Goal: Task Accomplishment & Management: Manage account settings

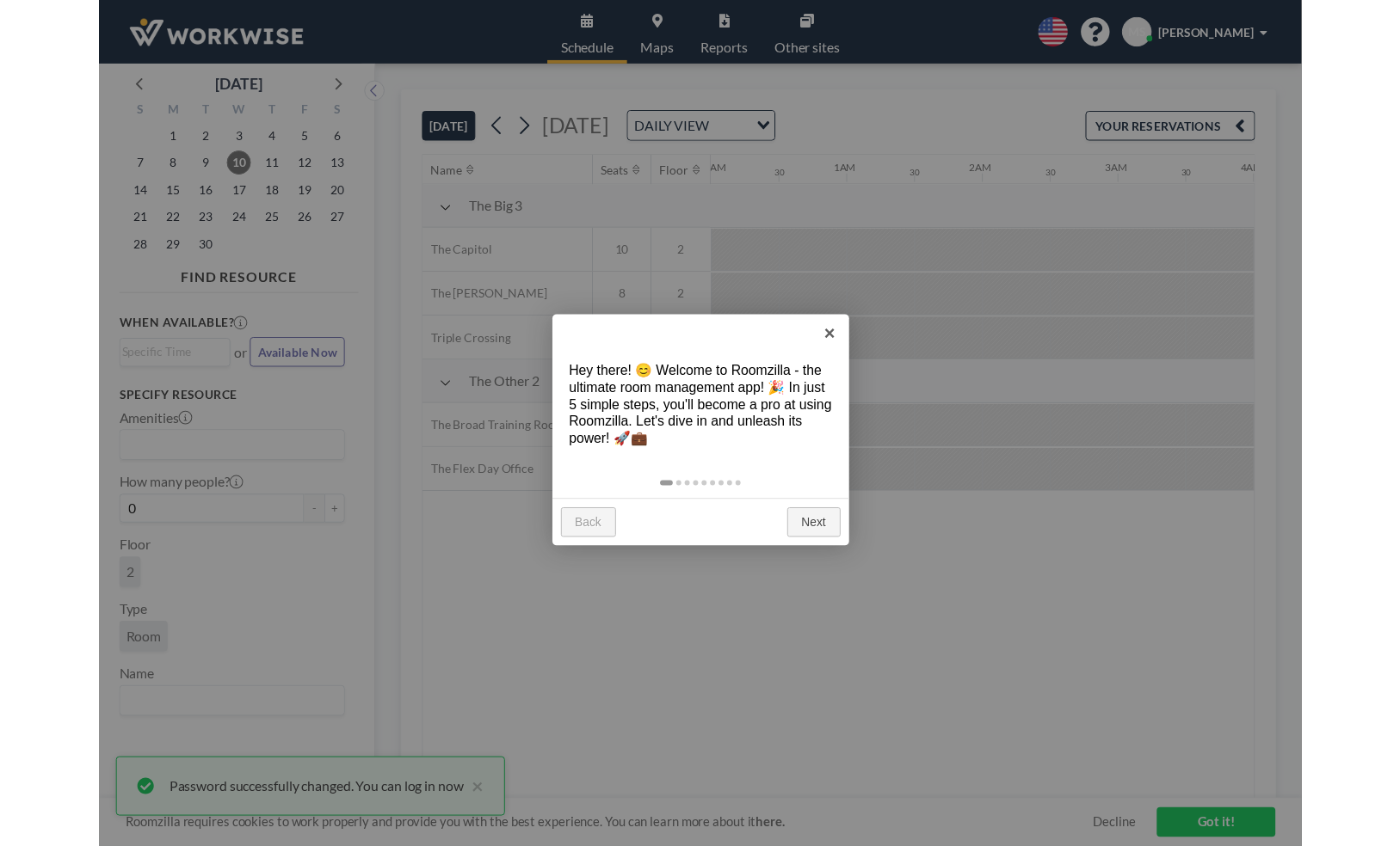
scroll to position [0, 132]
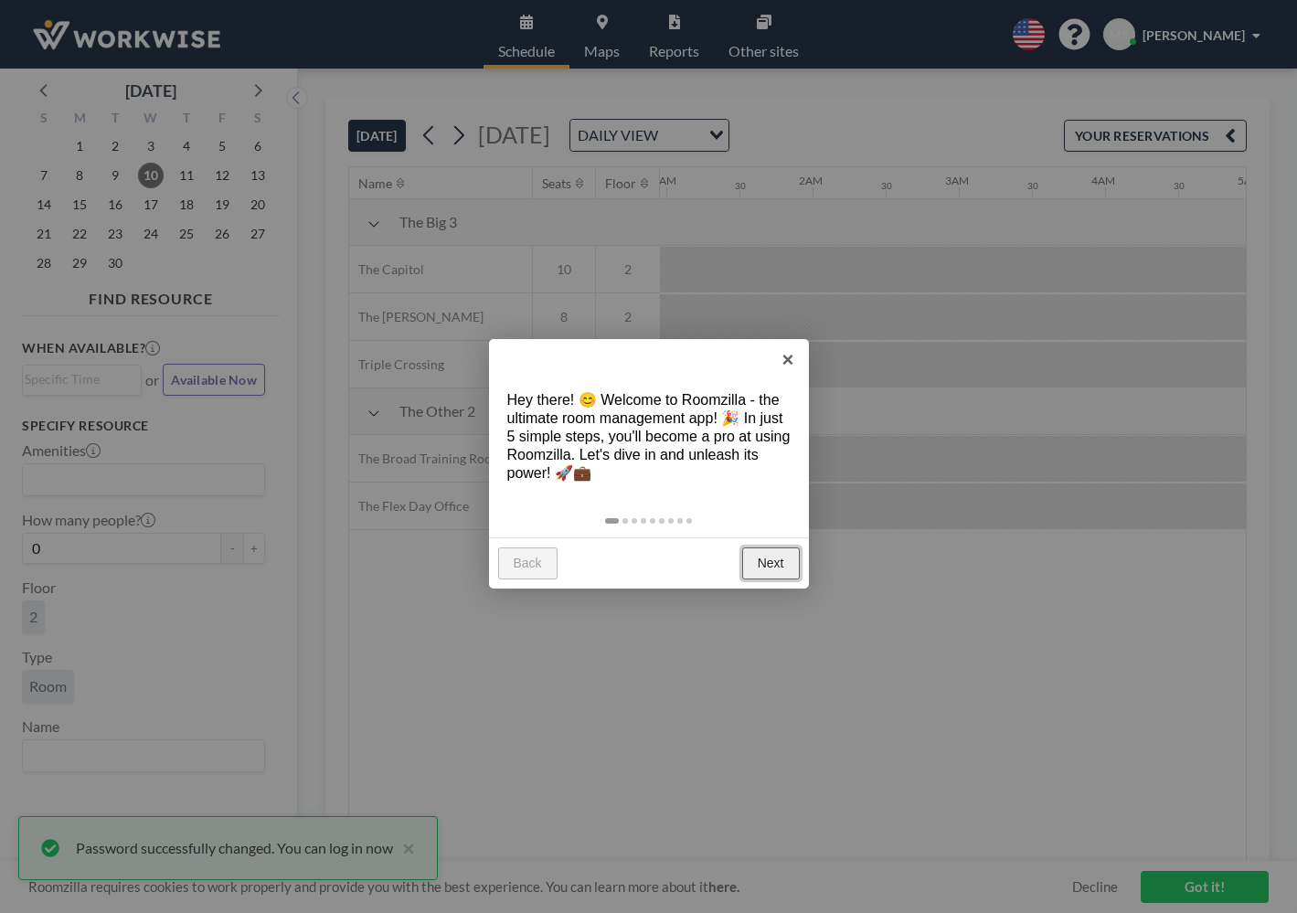
click at [761, 569] on link "Next" at bounding box center [771, 564] width 58 height 33
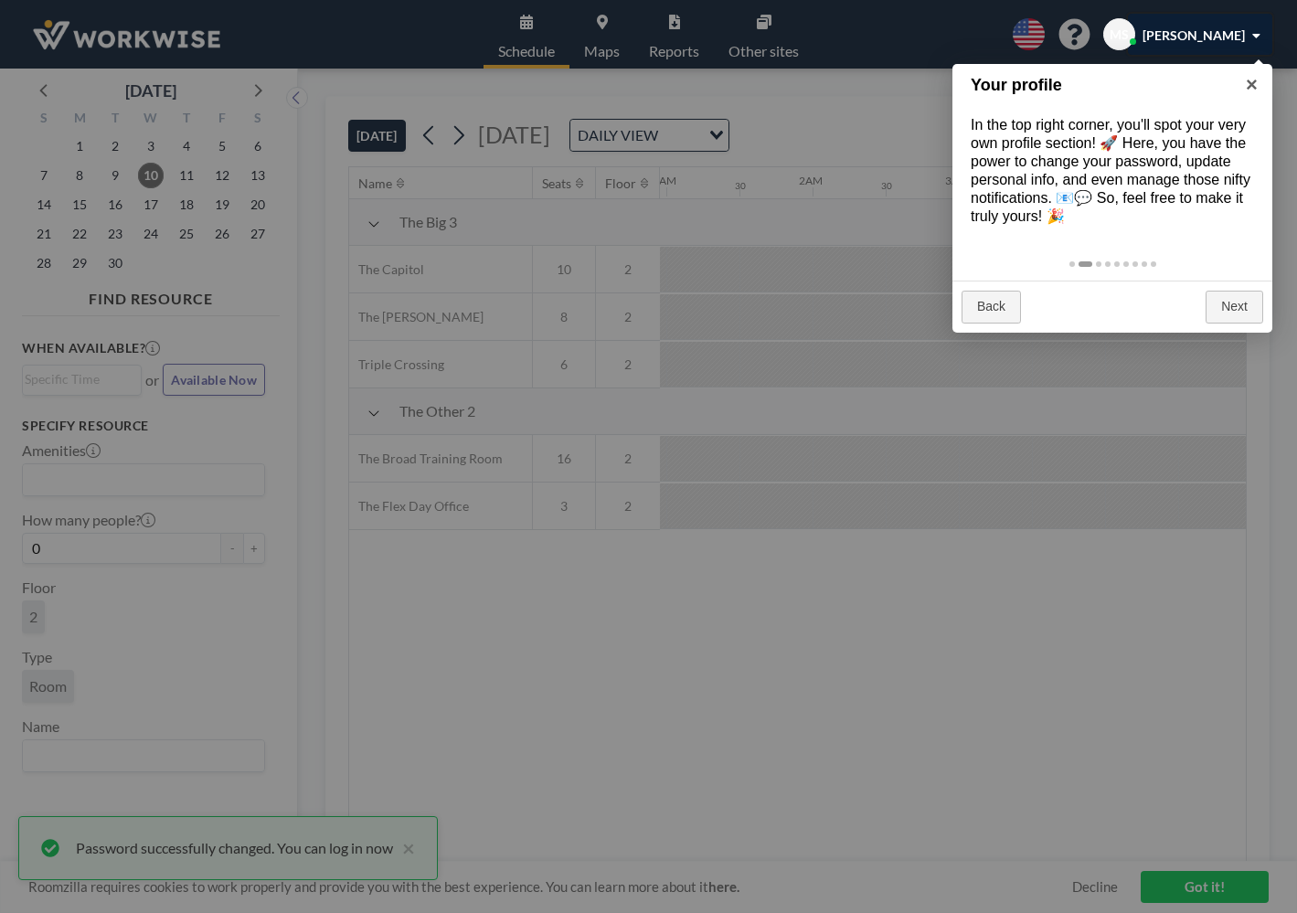
click at [656, 224] on div at bounding box center [648, 456] width 1297 height 913
click at [410, 846] on div at bounding box center [648, 456] width 1297 height 913
click at [410, 856] on div at bounding box center [648, 456] width 1297 height 913
click at [410, 853] on div at bounding box center [648, 456] width 1297 height 913
click at [542, 43] on div at bounding box center [648, 456] width 1297 height 913
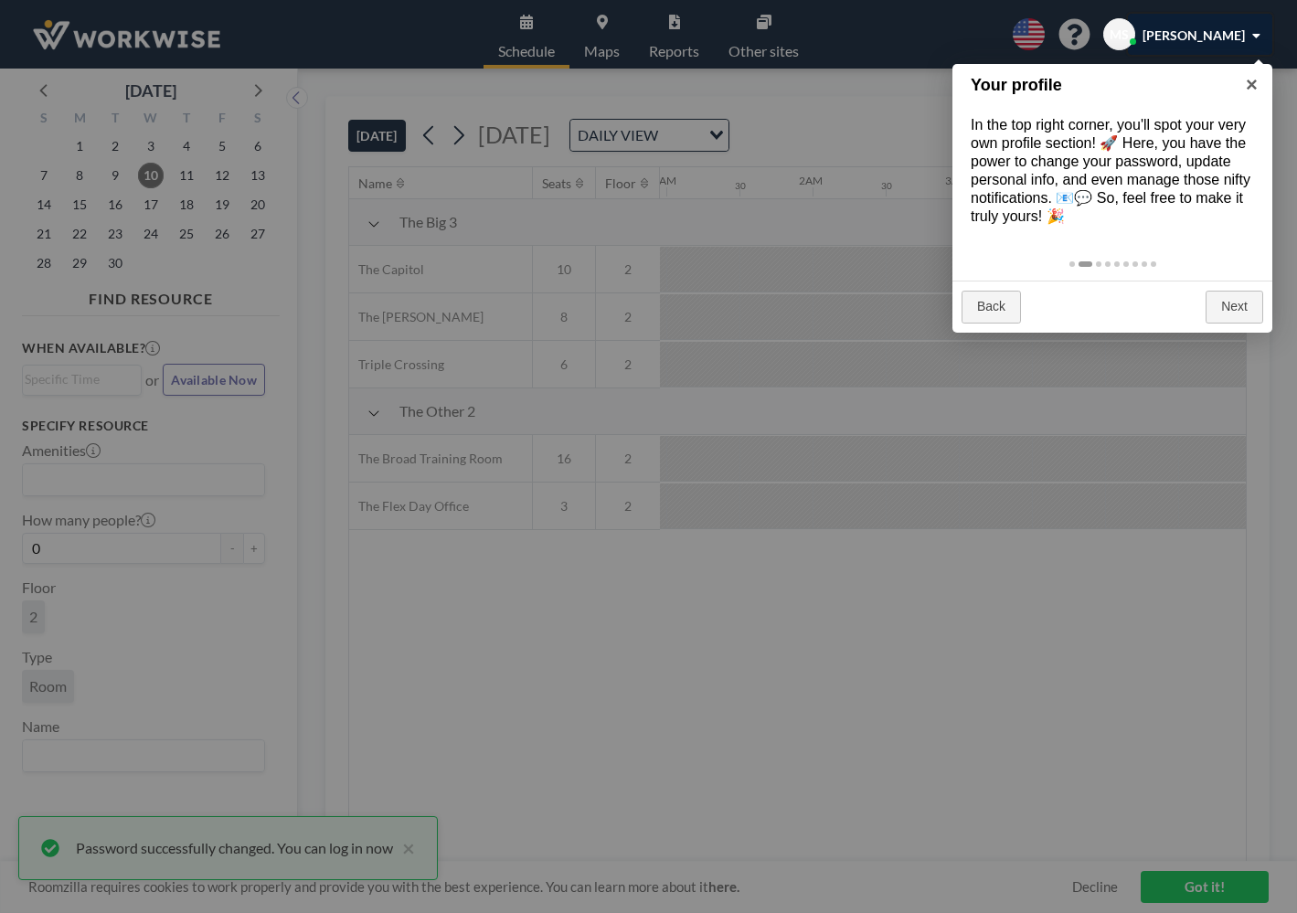
click at [415, 842] on div at bounding box center [648, 456] width 1297 height 913
click at [410, 850] on div at bounding box center [648, 456] width 1297 height 913
click at [684, 658] on div at bounding box center [648, 456] width 1297 height 913
click at [415, 854] on div at bounding box center [648, 456] width 1297 height 913
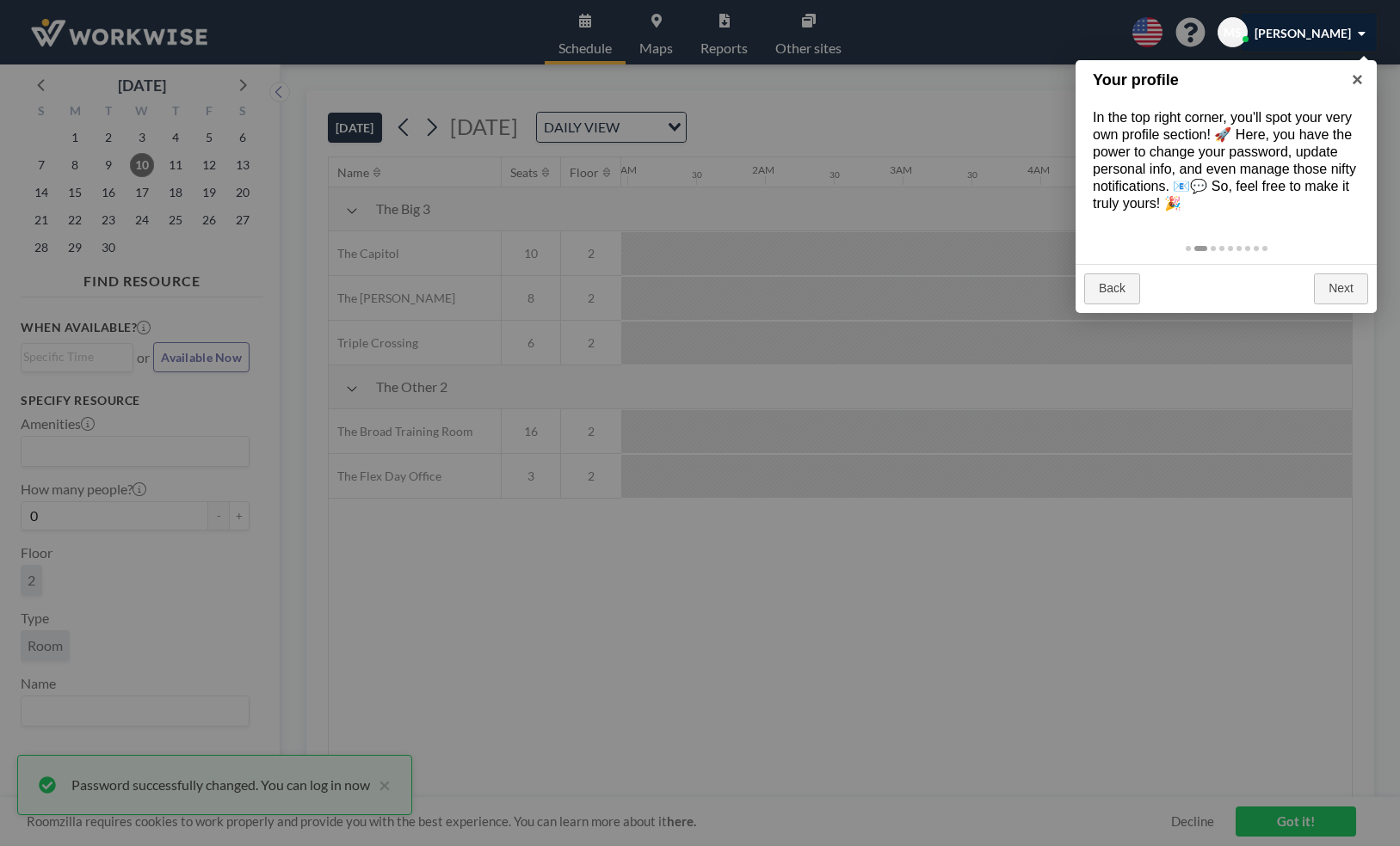
click at [385, 789] on div at bounding box center [700, 423] width 1400 height 846
click at [127, 27] on div at bounding box center [700, 423] width 1400 height 846
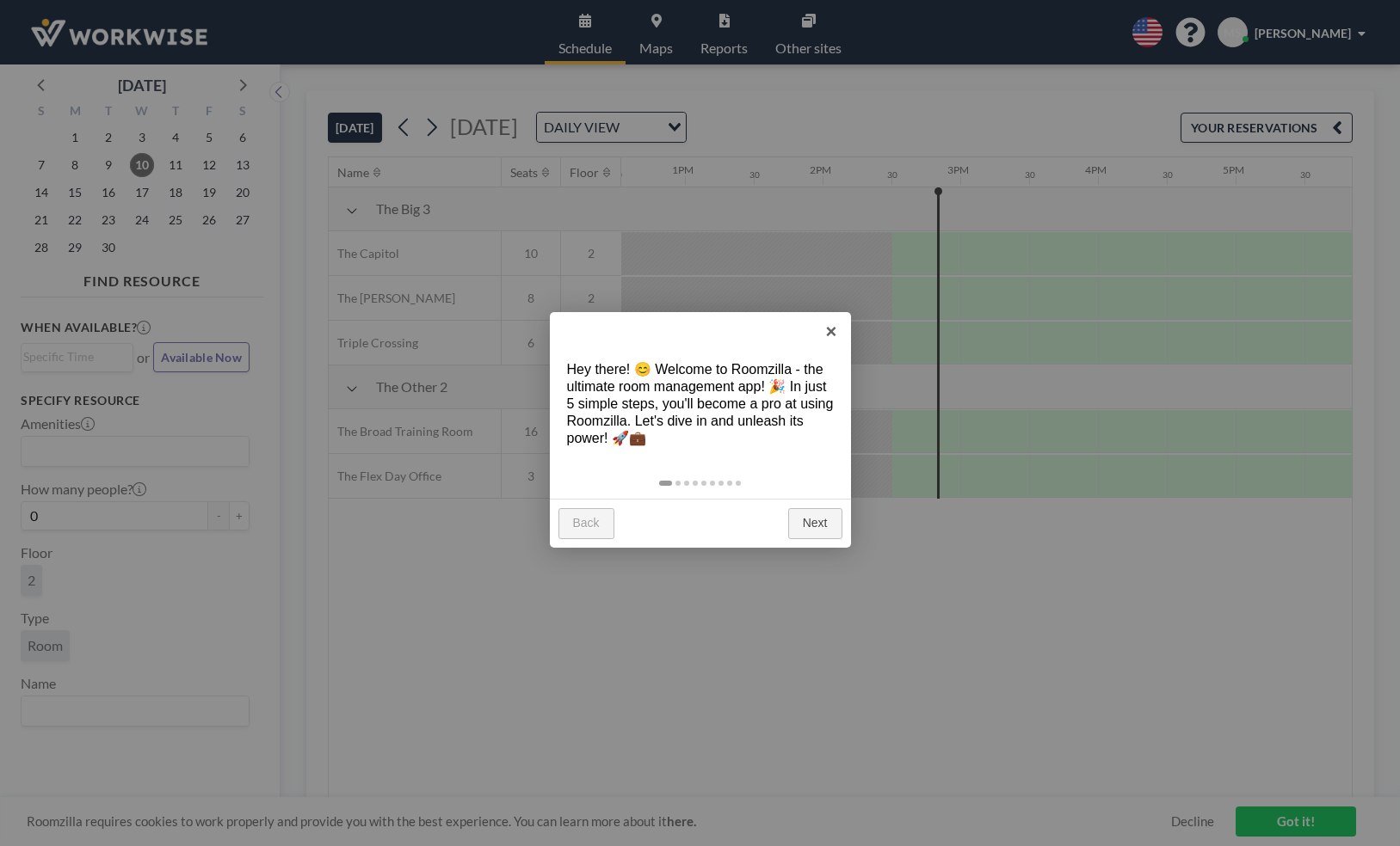
scroll to position [0, 1928]
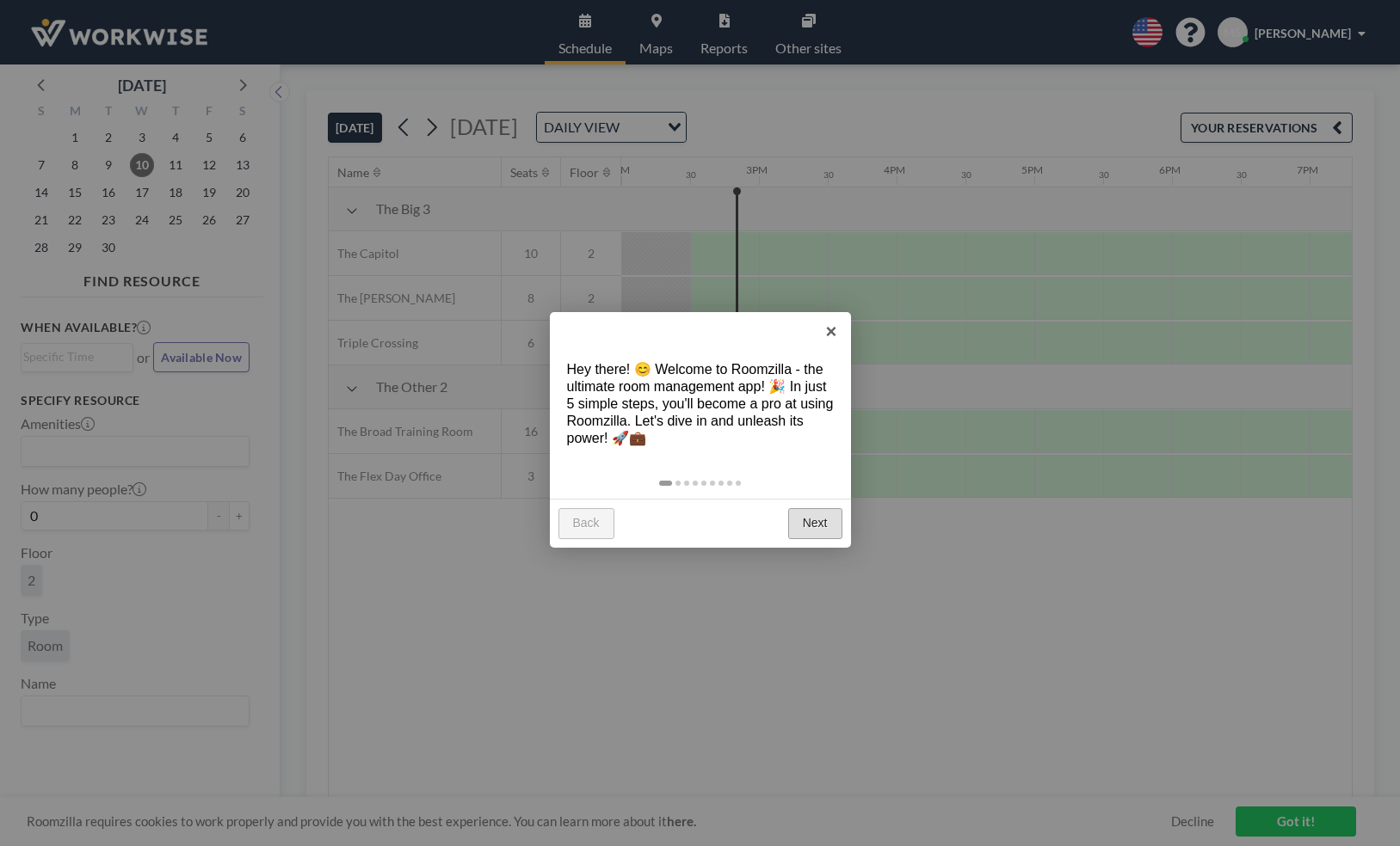
click at [828, 521] on link "Next" at bounding box center [815, 523] width 55 height 31
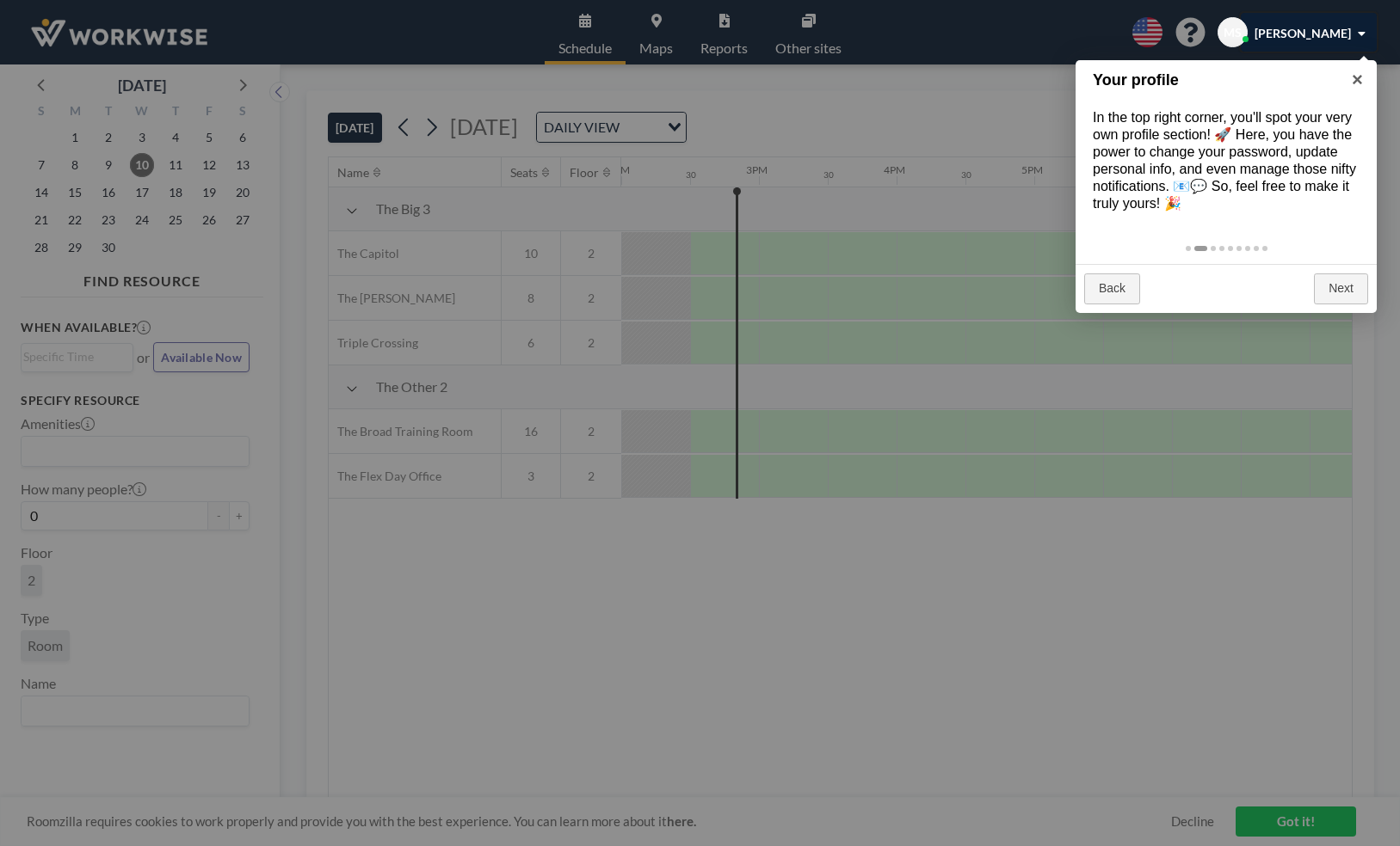
click at [1283, 826] on div at bounding box center [700, 423] width 1400 height 846
click at [1283, 821] on div at bounding box center [700, 423] width 1400 height 846
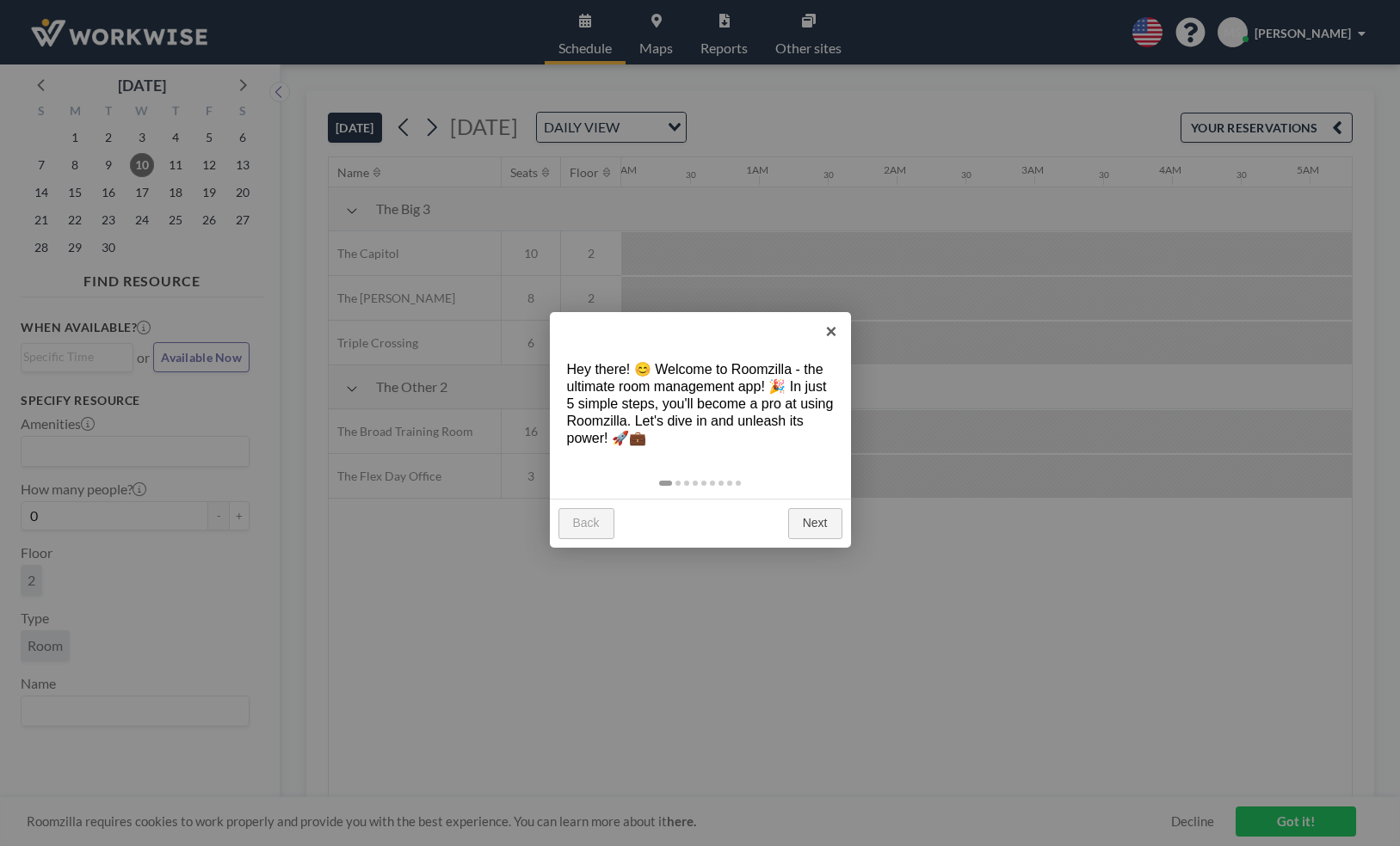
scroll to position [0, 1928]
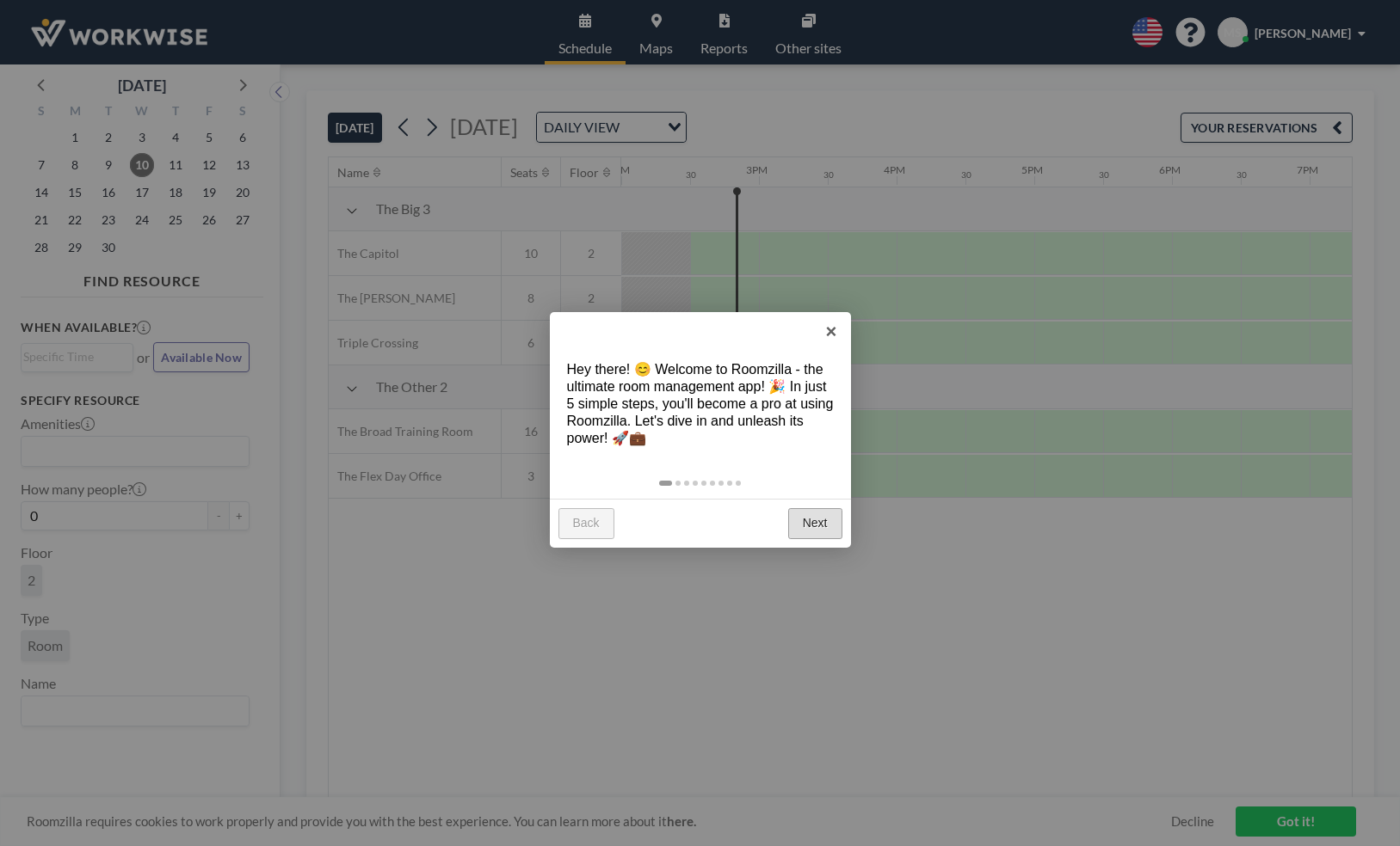
click at [811, 516] on link "Next" at bounding box center [815, 523] width 55 height 31
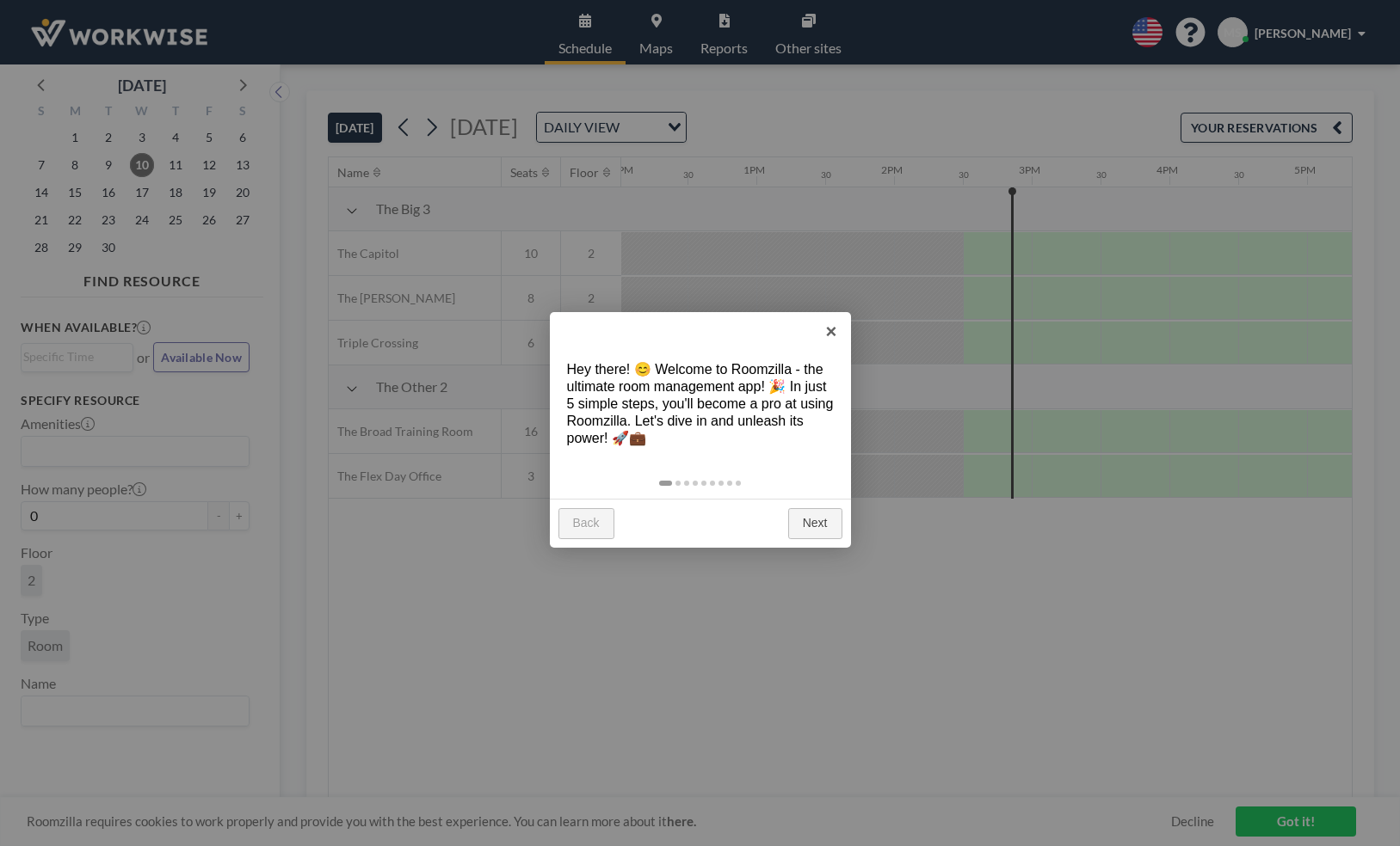
scroll to position [0, 1928]
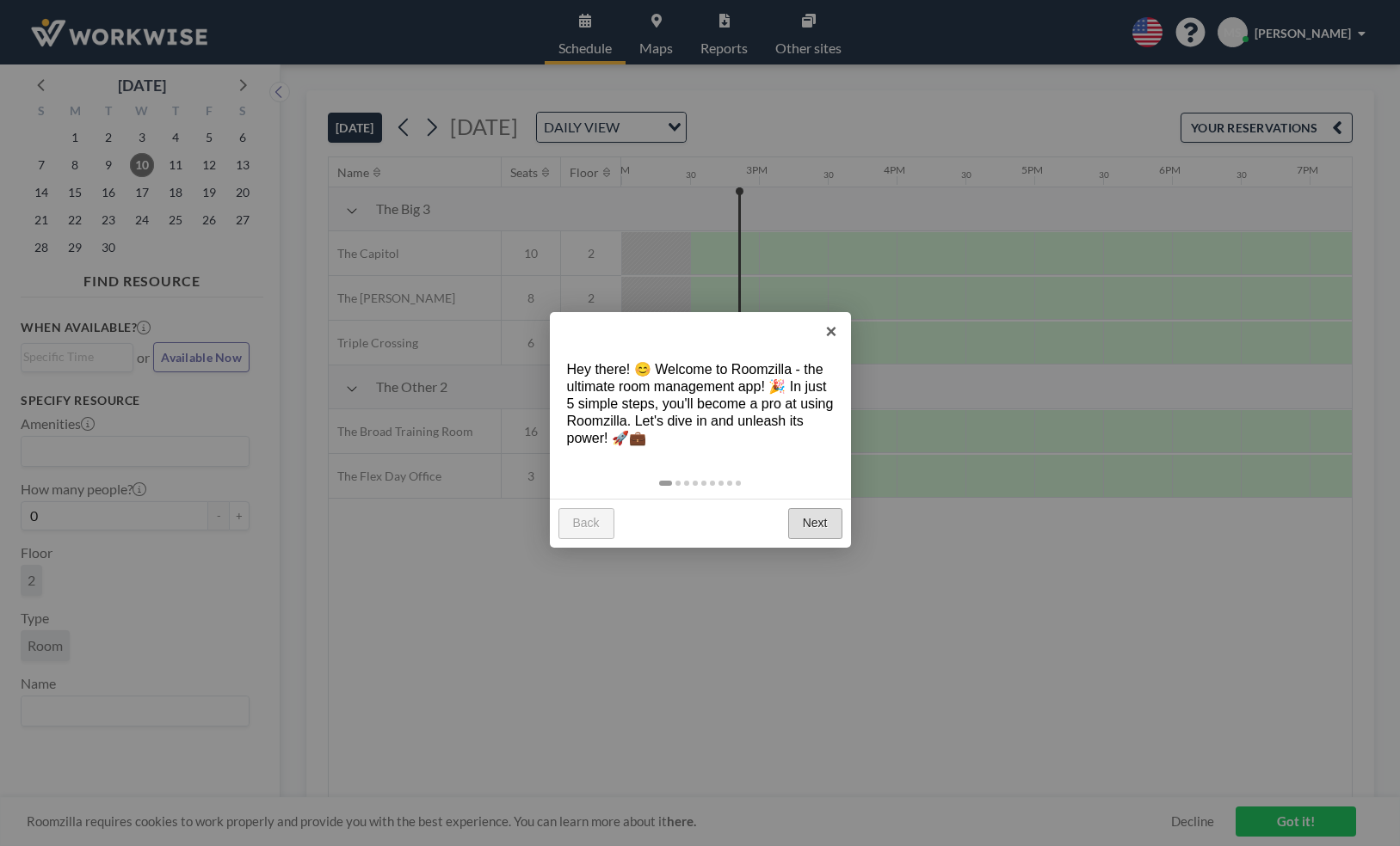
click at [825, 513] on link "Next" at bounding box center [815, 523] width 55 height 31
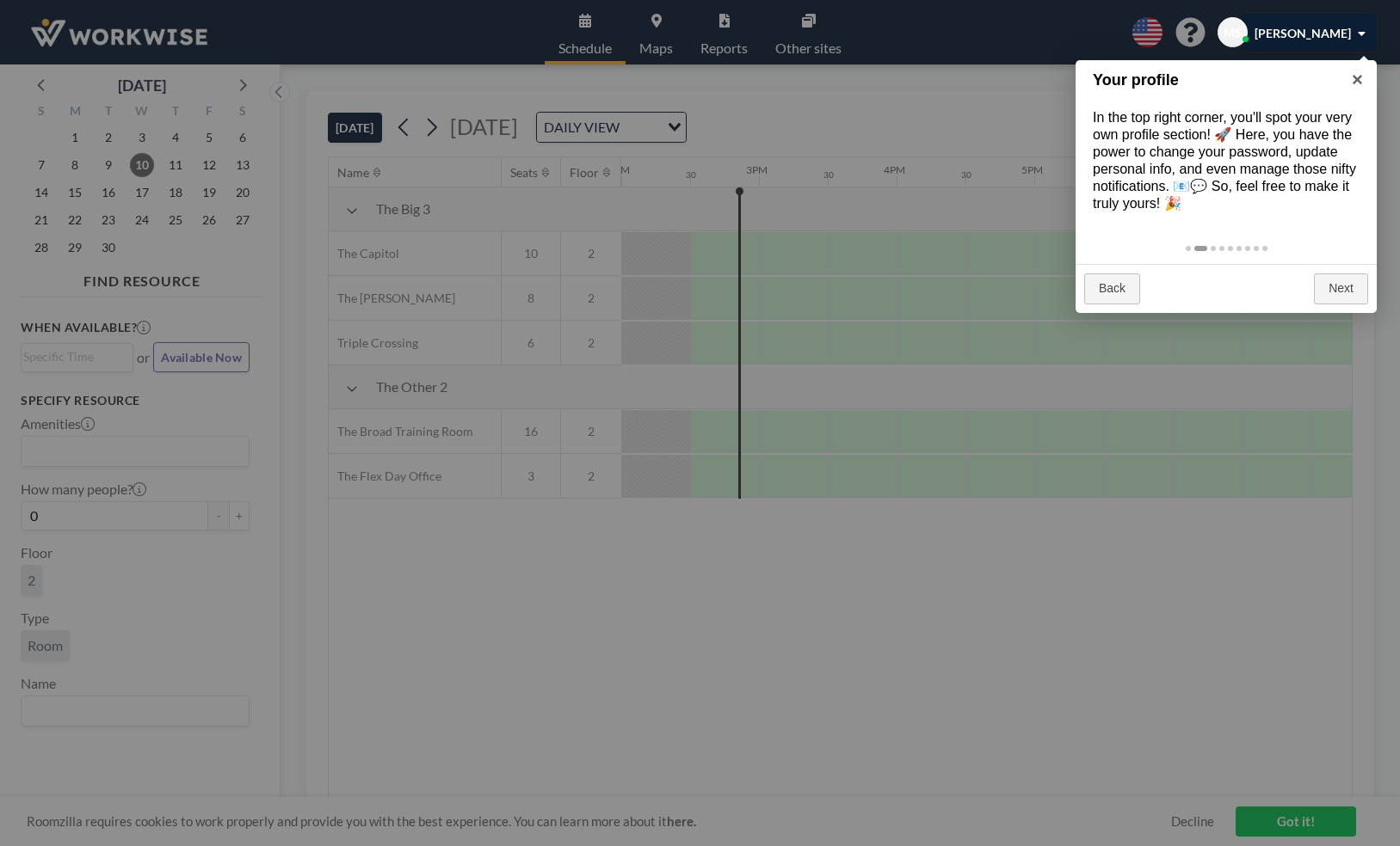
click at [1287, 826] on div at bounding box center [700, 423] width 1400 height 846
click at [1279, 822] on div at bounding box center [700, 423] width 1400 height 846
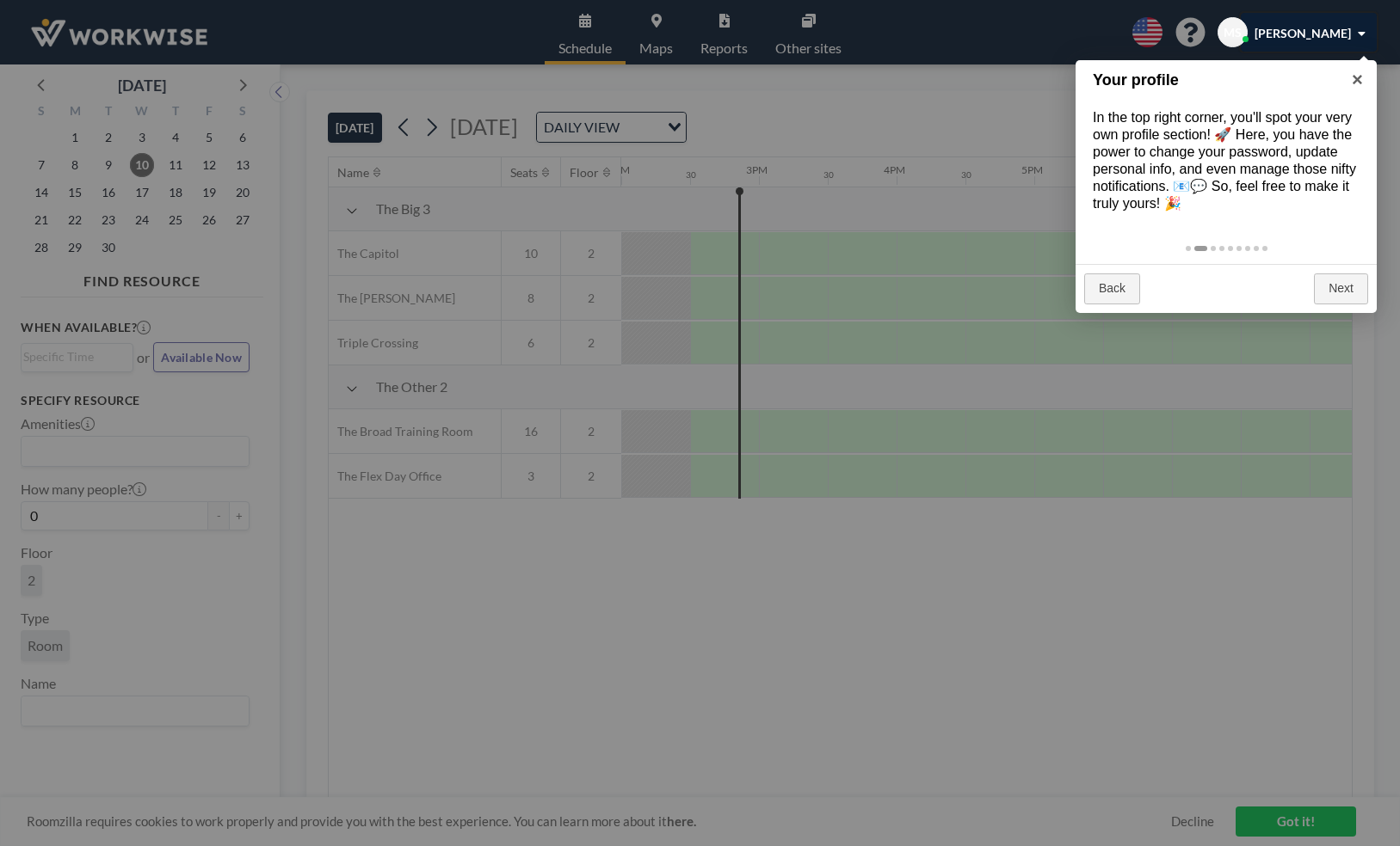
click at [1279, 822] on div at bounding box center [700, 423] width 1400 height 846
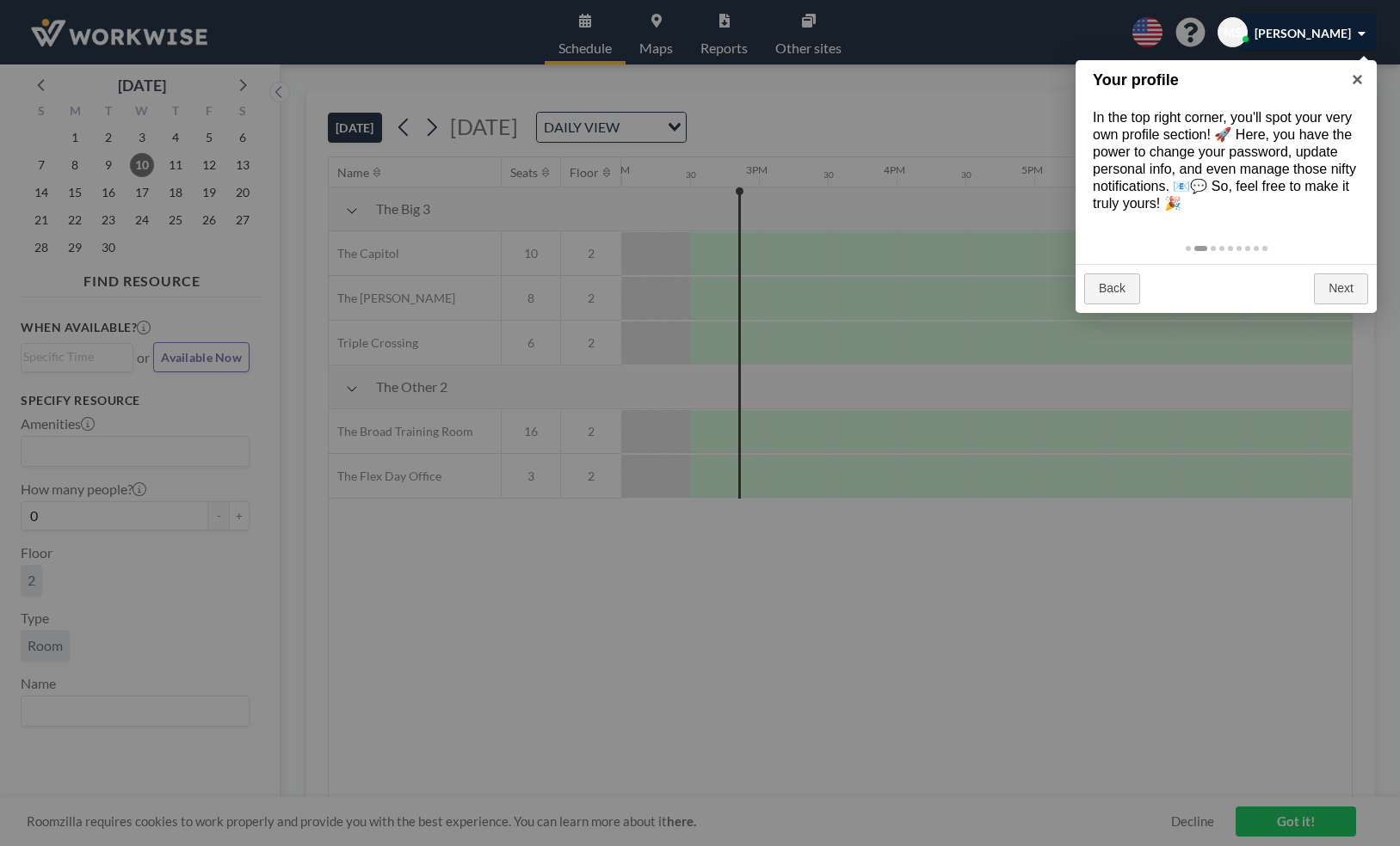
click at [1279, 822] on div at bounding box center [700, 423] width 1400 height 846
click at [428, 124] on div at bounding box center [700, 423] width 1400 height 846
click at [782, 261] on div at bounding box center [700, 423] width 1400 height 846
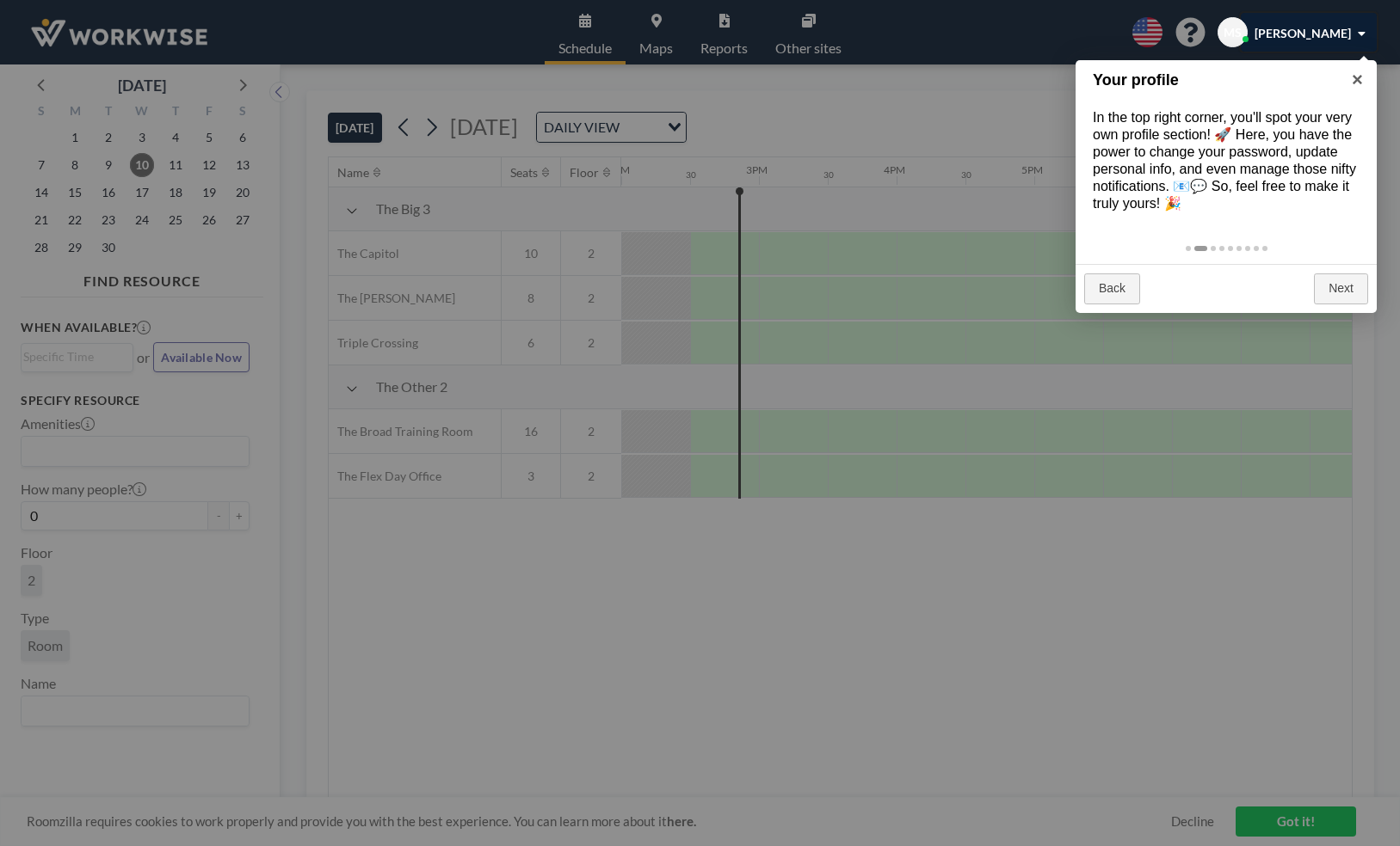
click at [876, 126] on div at bounding box center [700, 423] width 1400 height 846
click at [661, 48] on div at bounding box center [700, 423] width 1400 height 846
click at [85, 30] on div at bounding box center [700, 423] width 1400 height 846
click at [1311, 835] on div at bounding box center [700, 423] width 1400 height 846
click at [1302, 37] on div at bounding box center [1309, 32] width 136 height 39
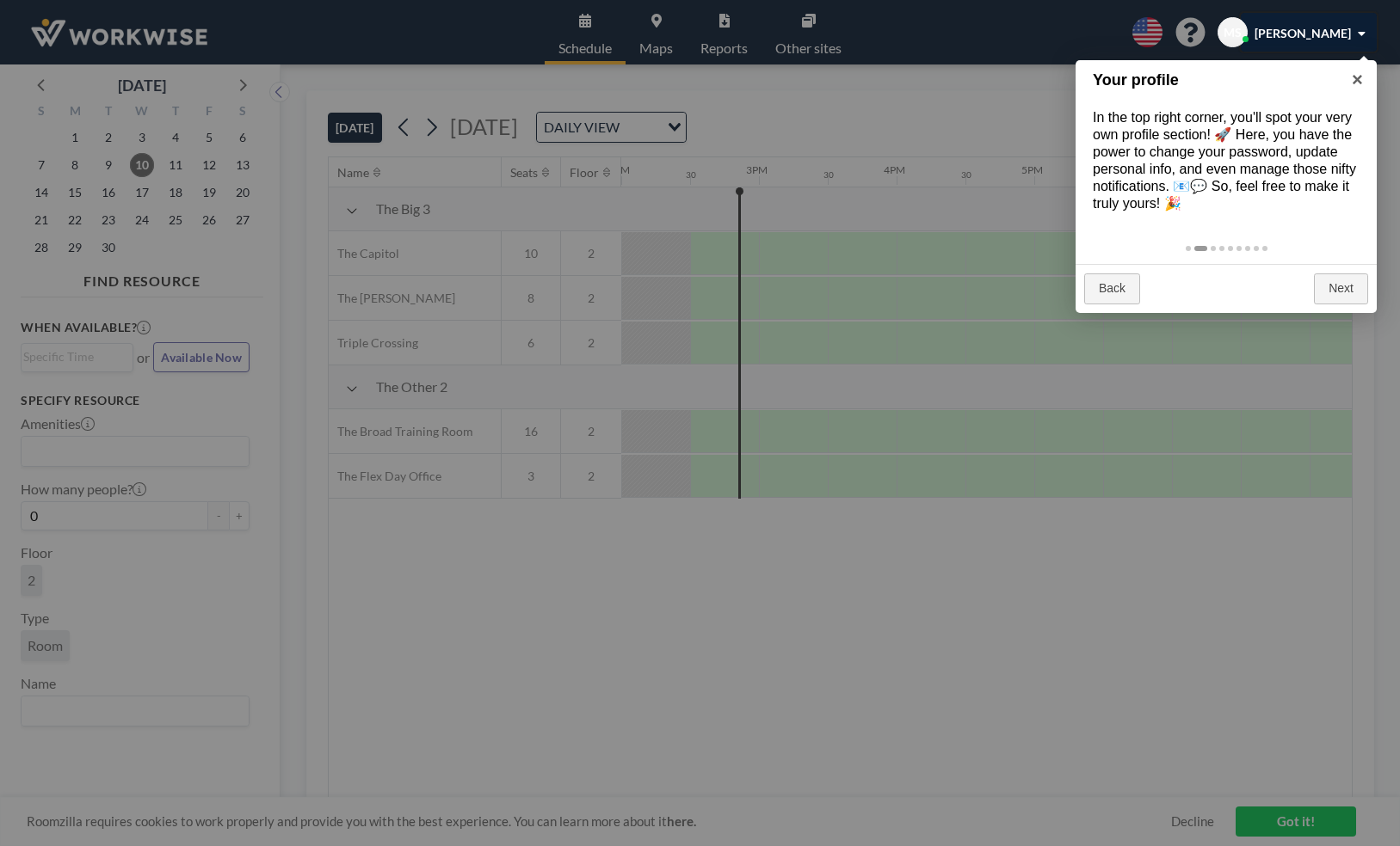
click at [1311, 37] on div at bounding box center [1309, 32] width 136 height 39
click at [1309, 40] on div at bounding box center [1309, 32] width 136 height 39
click at [1309, 35] on div at bounding box center [1309, 32] width 136 height 39
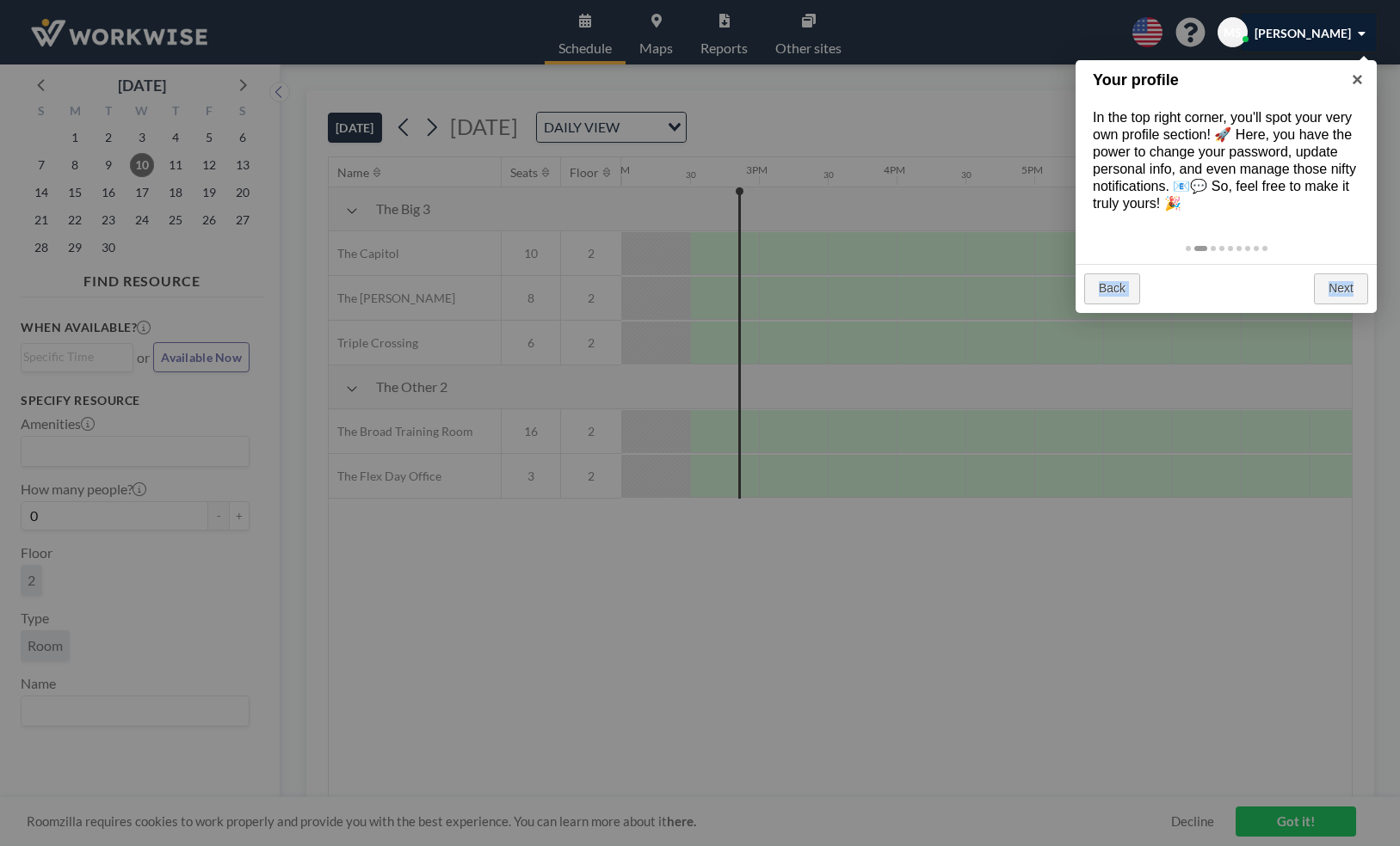
click at [1309, 35] on div at bounding box center [1309, 32] width 136 height 39
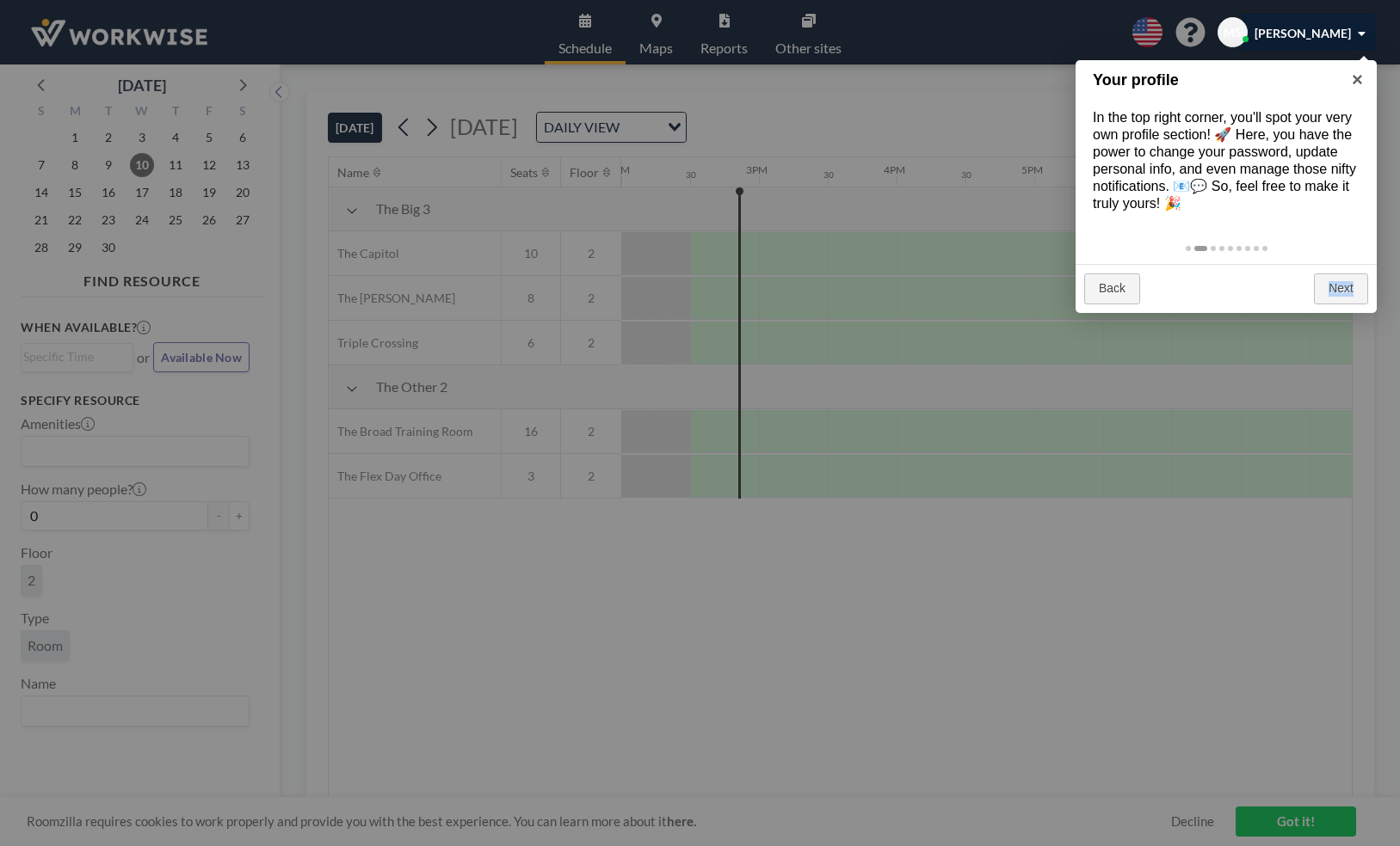
click at [1309, 35] on div at bounding box center [1309, 32] width 136 height 39
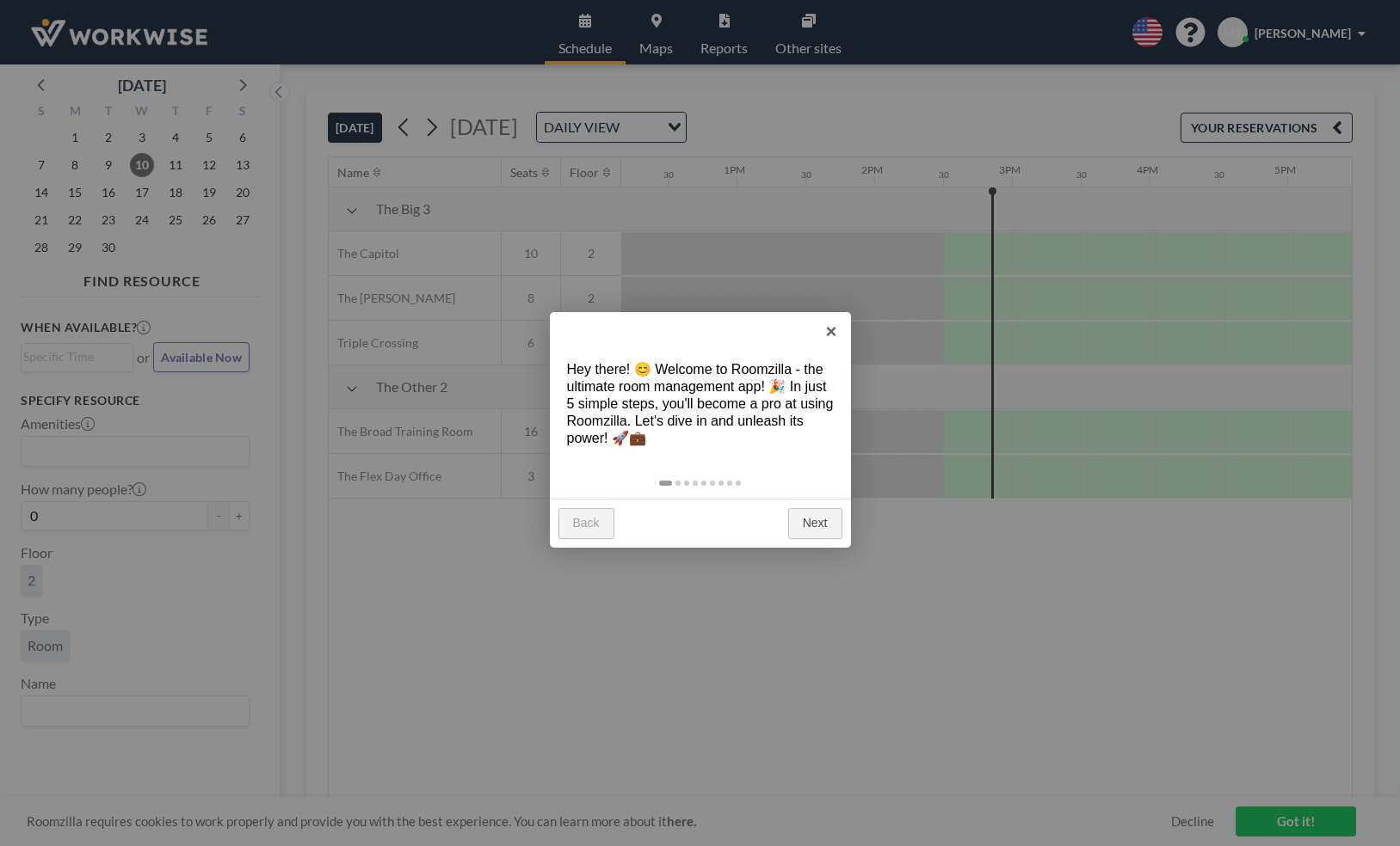
scroll to position [0, 1928]
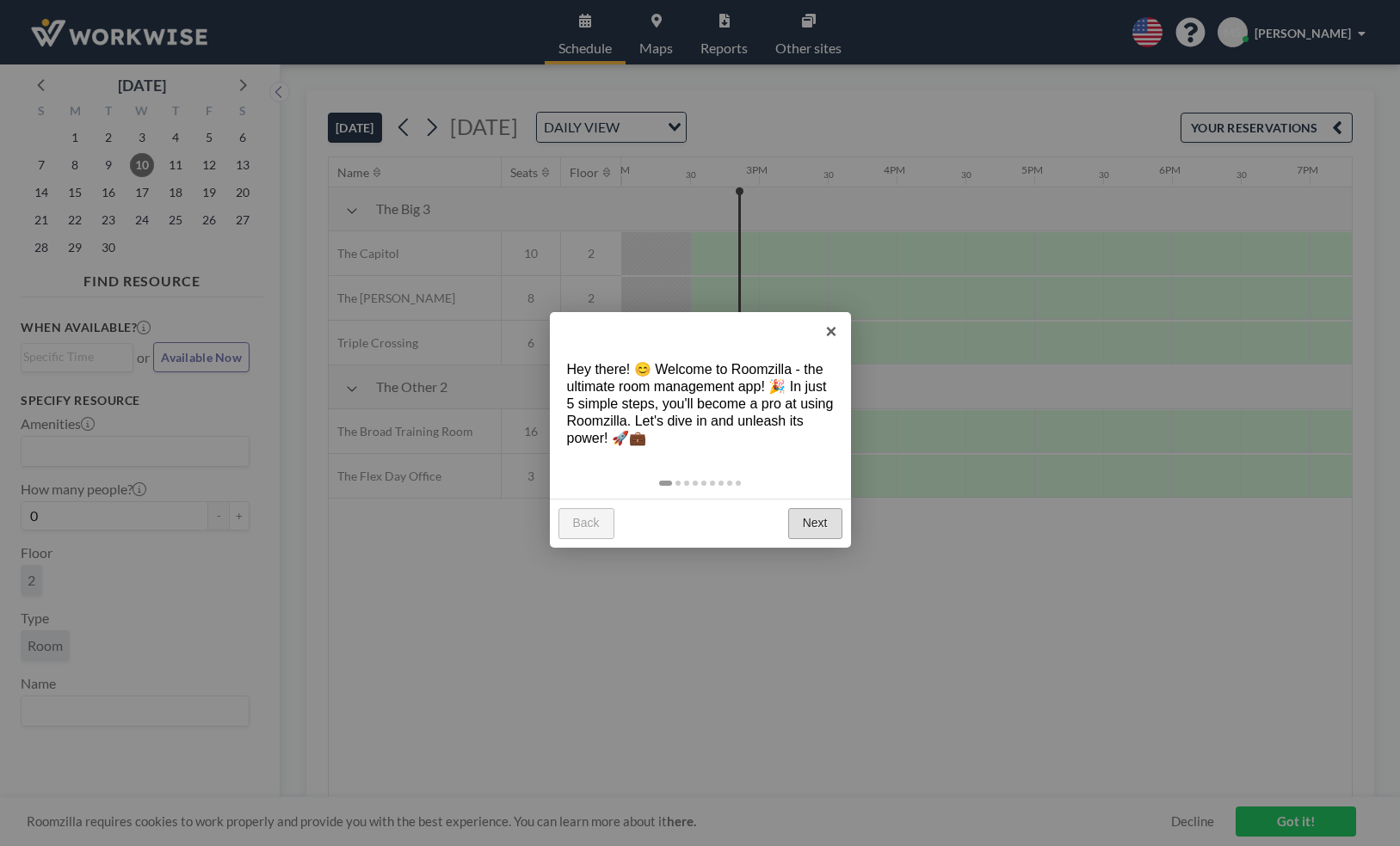
click at [814, 522] on link "Next" at bounding box center [815, 523] width 55 height 31
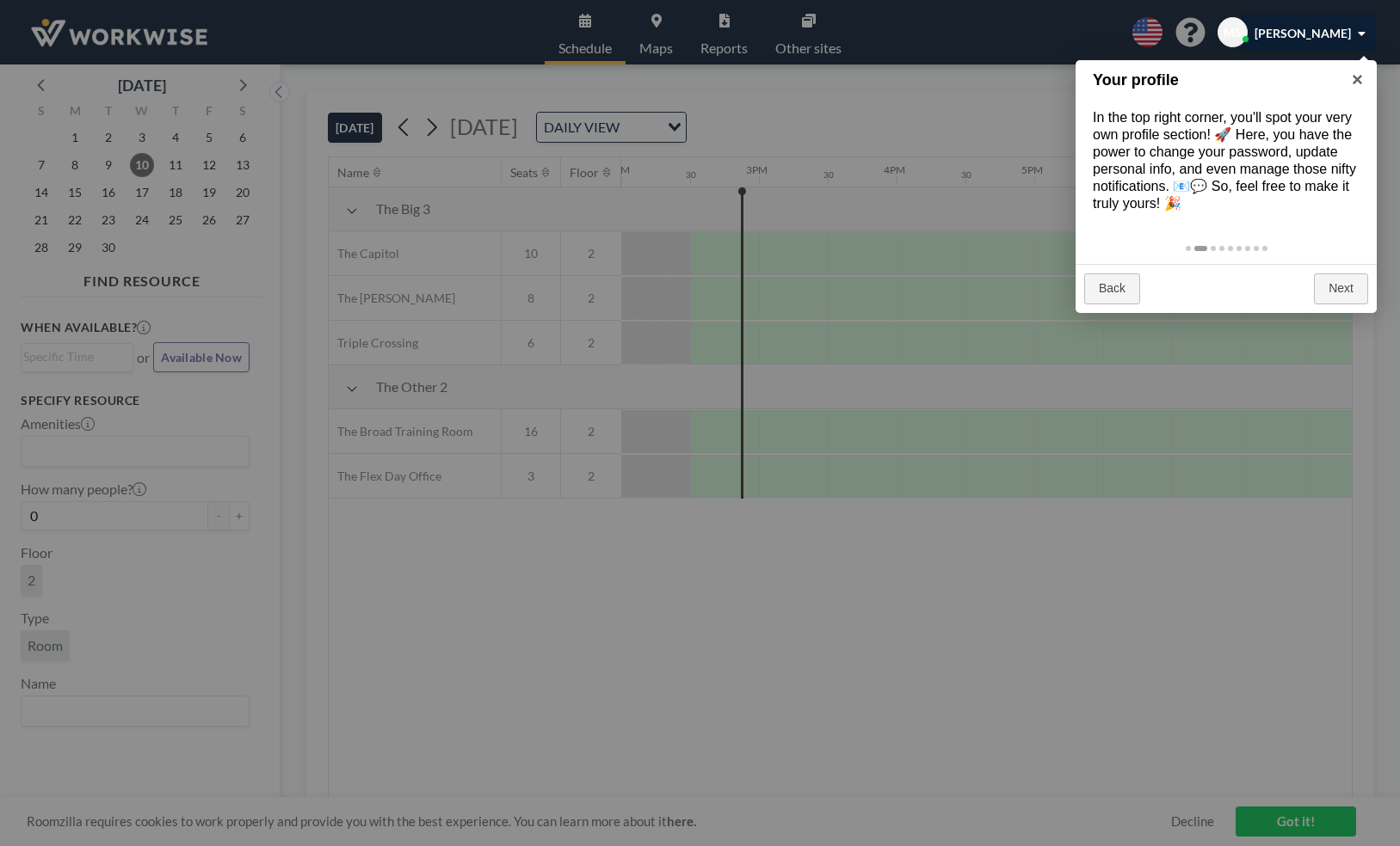
click at [1335, 44] on div at bounding box center [1309, 32] width 136 height 39
click at [1328, 33] on div at bounding box center [1309, 32] width 136 height 39
click at [1222, 34] on div at bounding box center [700, 423] width 1400 height 846
click at [1177, 31] on div at bounding box center [700, 423] width 1400 height 846
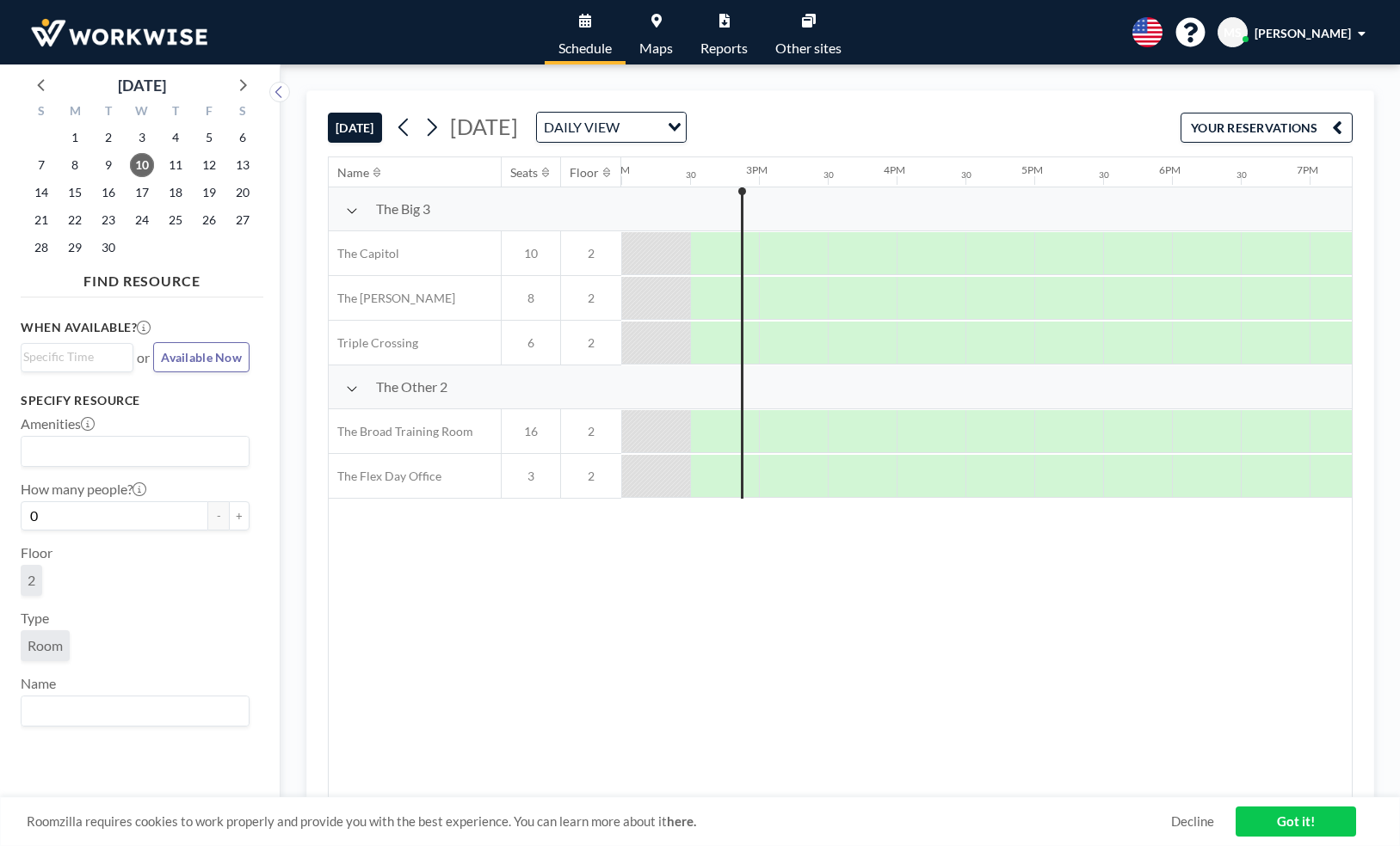
click at [1312, 818] on link "Got it!" at bounding box center [1296, 822] width 121 height 30
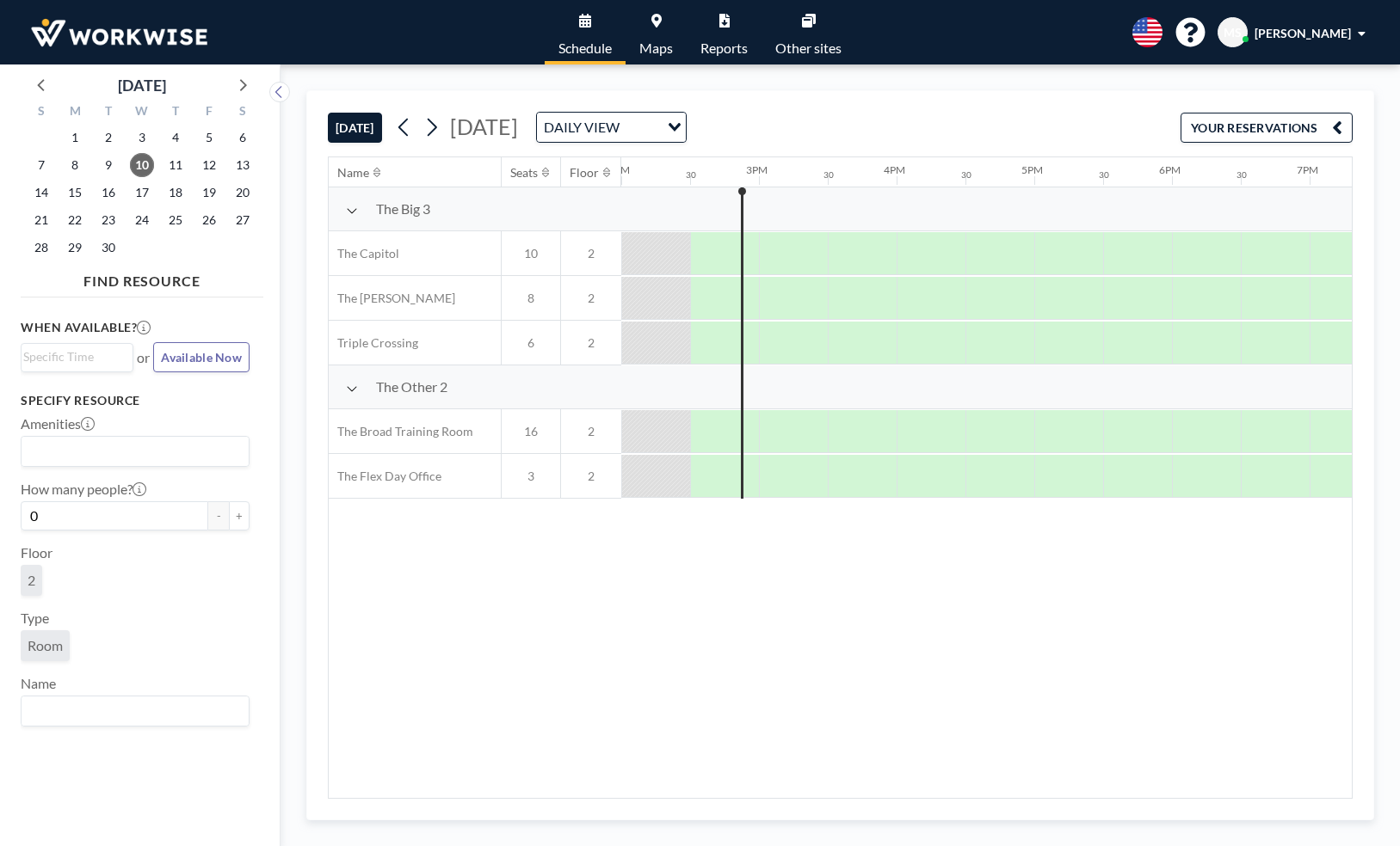
click at [686, 132] on div "Loading..." at bounding box center [672, 125] width 26 height 25
click at [518, 138] on span "[DATE]" at bounding box center [484, 126] width 68 height 25
click at [1206, 130] on button "YOUR RESERVATIONS" at bounding box center [1266, 128] width 172 height 30
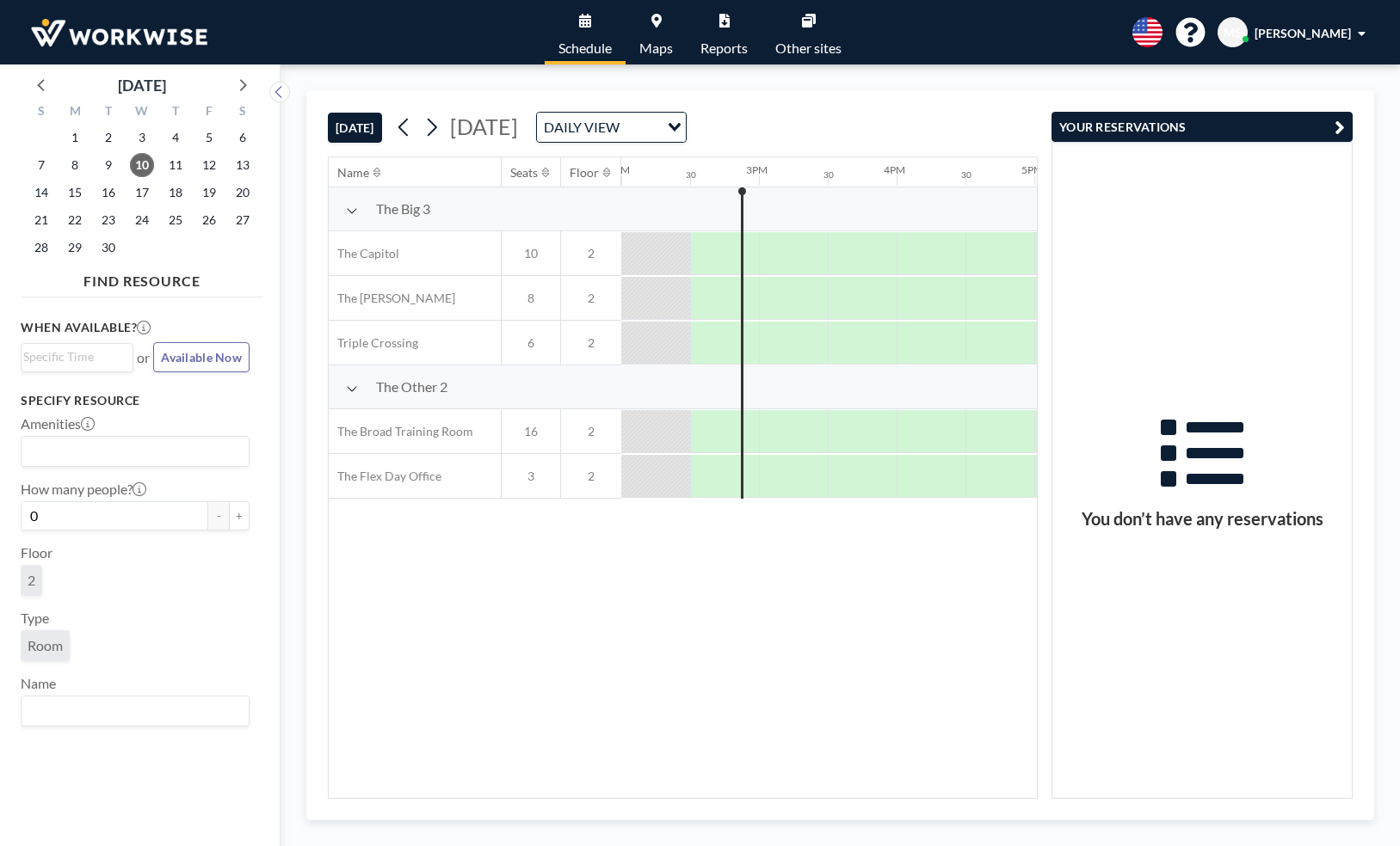
click at [811, 628] on div "Name Seats Floor 12AM 30 1AM 30 2AM 30 3AM 30 4AM 30 5AM 30 6AM 30 7AM 30 8AM 3…" at bounding box center [683, 477] width 708 height 641
click at [575, 602] on div "Name Seats Floor 12AM 30 1AM 30 2AM 30 3AM 30 4AM 30 5AM 30 6AM 30 7AM 30 8AM 3…" at bounding box center [683, 477] width 708 height 641
click at [726, 18] on icon at bounding box center [724, 21] width 10 height 14
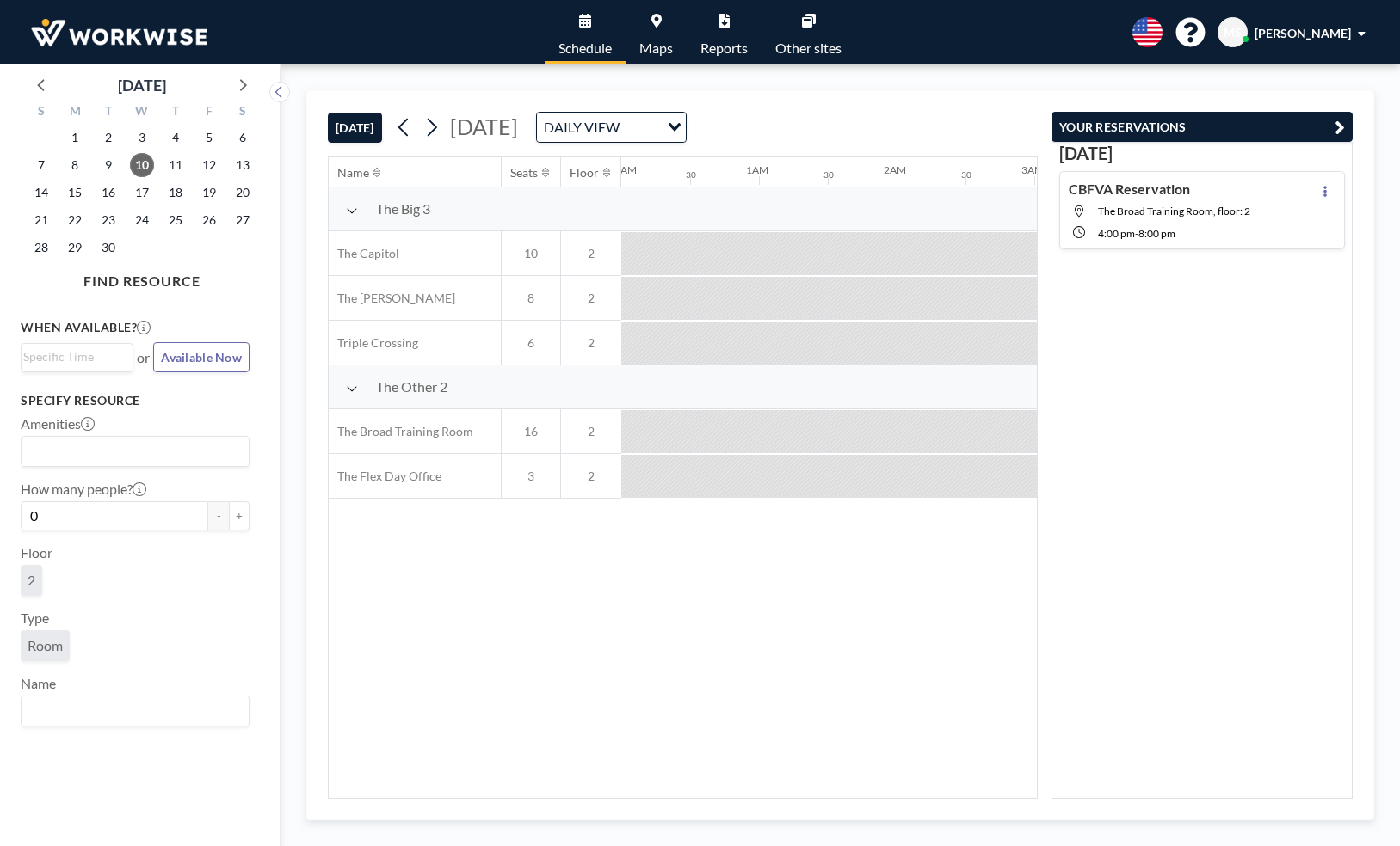
scroll to position [0, 1928]
